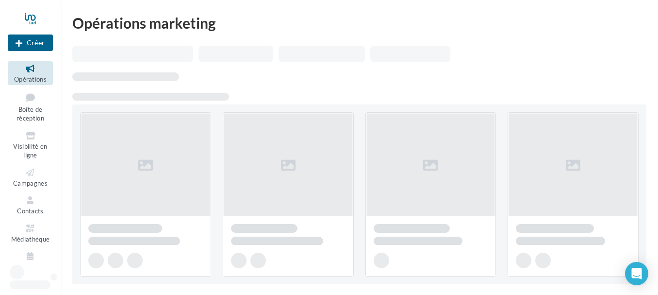
click at [371, 158] on div at bounding box center [430, 194] width 131 height 164
click at [348, 18] on div "Opérations marketing" at bounding box center [359, 23] width 574 height 15
click at [29, 72] on icon at bounding box center [30, 68] width 39 height 11
click at [33, 172] on icon at bounding box center [30, 172] width 39 height 11
